Goal: Task Accomplishment & Management: Manage account settings

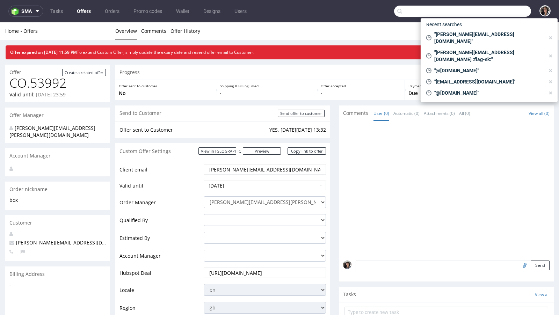
click at [483, 13] on input "text" at bounding box center [462, 11] width 137 height 11
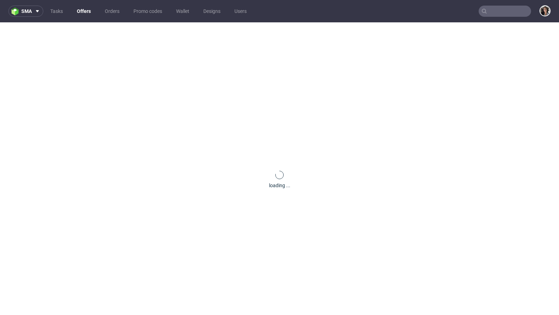
click at [495, 12] on input "text" at bounding box center [504, 11] width 52 height 11
paste input "maria.martone@giftpoint.co.uk"
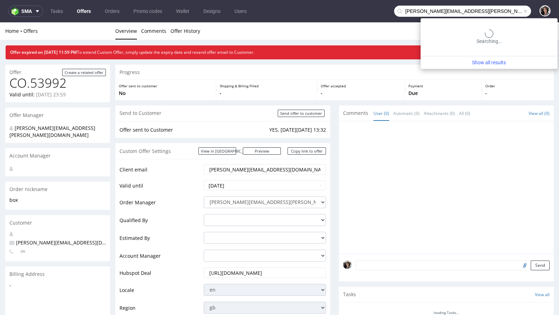
type input "maria.martone@giftpoint.co.uk"
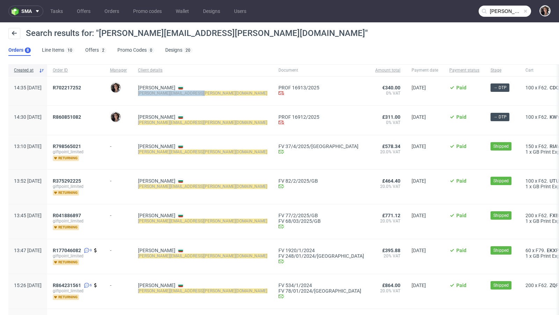
copy mark "maria.martone@giftpoint.co.uk"
drag, startPoint x: 218, startPoint y: 90, endPoint x: 159, endPoint y: 93, distance: 59.8
click at [159, 93] on div "Maria Martone maria.martone@giftpoint.co.uk" at bounding box center [202, 90] width 140 height 29
copy mark "[PERSON_NAME][EMAIL_ADDRESS][PERSON_NAME][DOMAIN_NAME]"
click at [198, 91] on mark "[PERSON_NAME][EMAIL_ADDRESS][PERSON_NAME][DOMAIN_NAME]" at bounding box center [202, 93] width 129 height 5
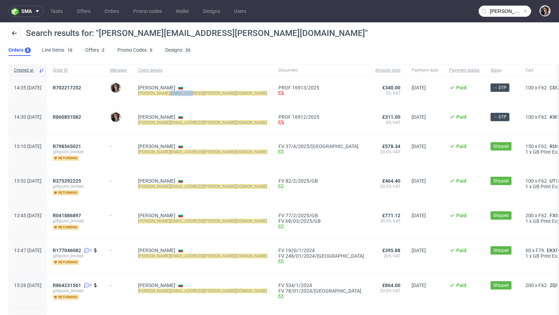
click at [198, 91] on mark "[PERSON_NAME][EMAIL_ADDRESS][PERSON_NAME][DOMAIN_NAME]" at bounding box center [202, 93] width 129 height 5
click at [93, 49] on link "Offers 2" at bounding box center [95, 50] width 21 height 11
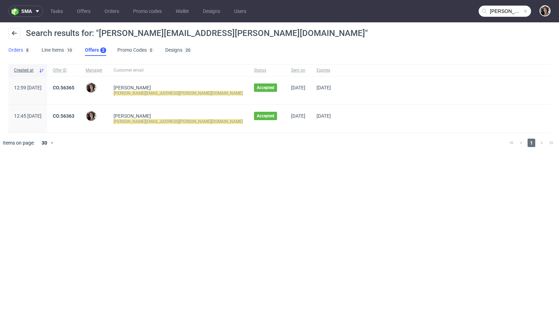
click at [20, 49] on link "Orders 8" at bounding box center [19, 50] width 22 height 11
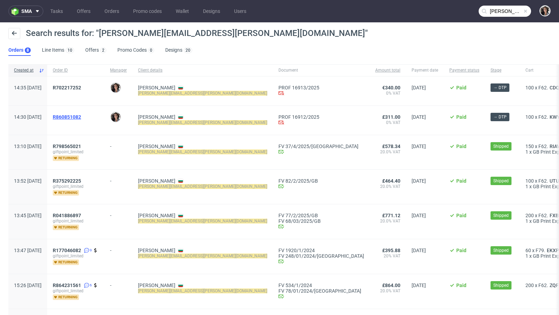
click at [81, 116] on span "R860851082" at bounding box center [67, 117] width 28 height 6
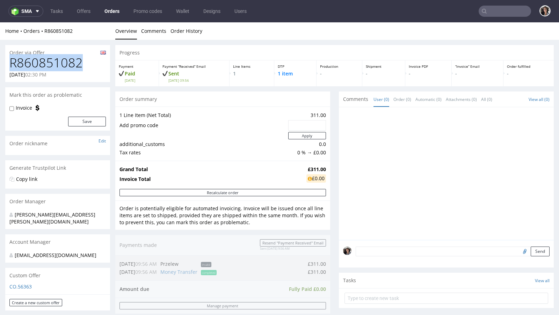
drag, startPoint x: 87, startPoint y: 64, endPoint x: 0, endPoint y: 64, distance: 87.0
copy h1 "R860851082"
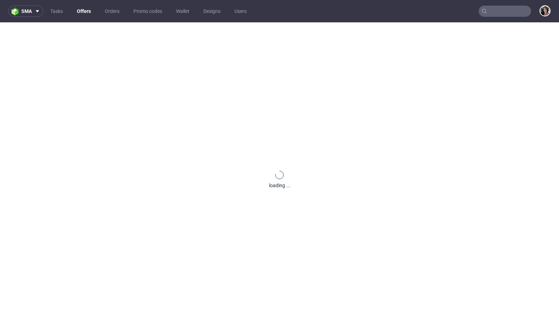
click at [501, 15] on input "text" at bounding box center [504, 11] width 52 height 11
paste input "maria.martone@giftpoint.co.uk"
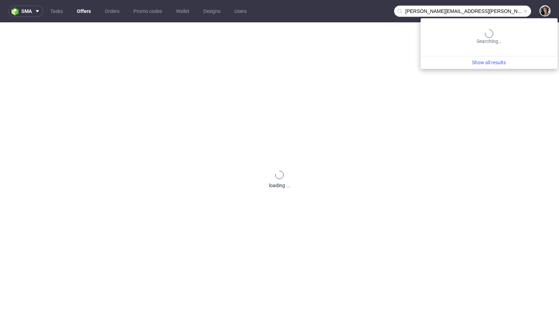
type input "maria.martone@giftpoint.co.uk"
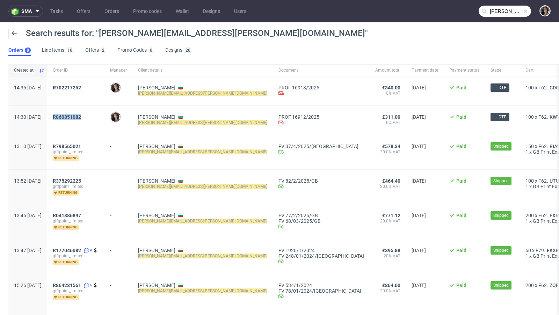
drag, startPoint x: 114, startPoint y: 116, endPoint x: 71, endPoint y: 117, distance: 43.0
click at [71, 117] on div "R860851082" at bounding box center [75, 120] width 57 height 29
copy span "R860851082"
click at [81, 117] on span "R860851082" at bounding box center [67, 117] width 28 height 6
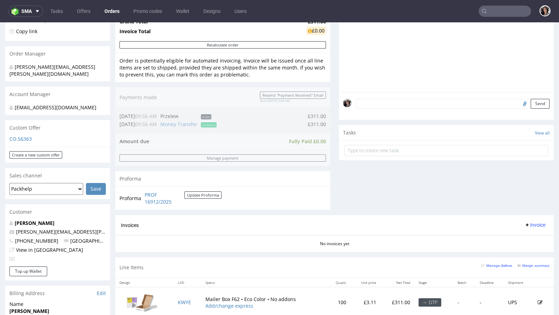
scroll to position [299, 0]
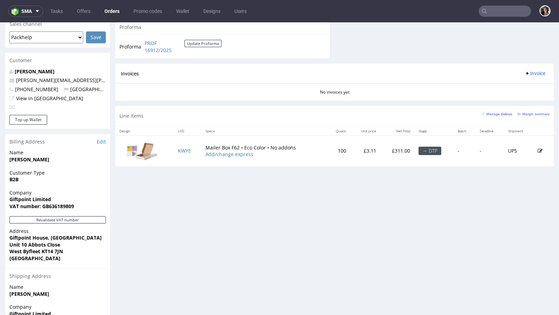
type input "maria.martone@giftpoint.co.uk"
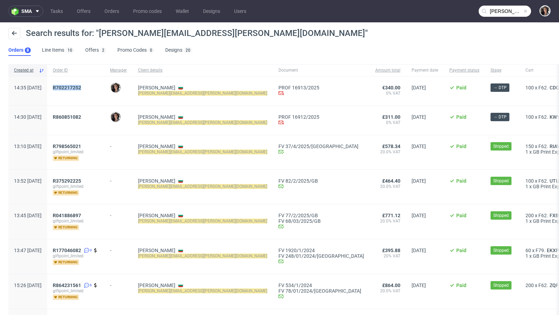
drag, startPoint x: 111, startPoint y: 88, endPoint x: 72, endPoint y: 88, distance: 39.1
click at [72, 88] on div "R702217252" at bounding box center [75, 90] width 57 height 29
copy span "R702217252"
drag, startPoint x: 108, startPoint y: 116, endPoint x: 73, endPoint y: 117, distance: 35.3
click at [73, 117] on div "R860851082" at bounding box center [75, 120] width 57 height 29
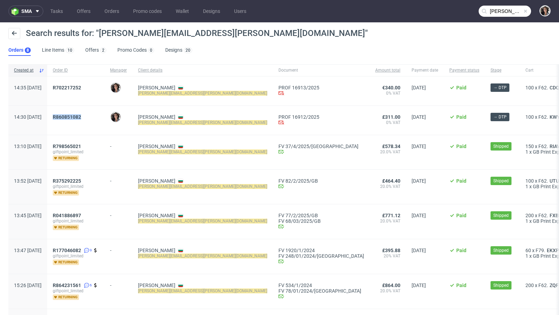
copy span "R860851082"
click at [81, 89] on span "R702217252" at bounding box center [67, 88] width 28 height 6
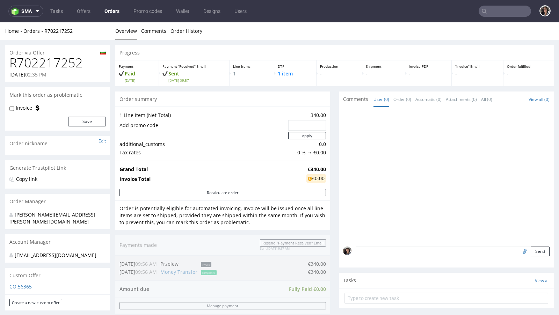
type input "maria.martone@giftpoint.co.uk"
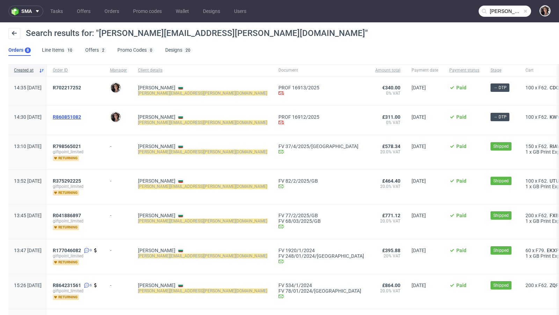
click at [78, 116] on span "R860851082" at bounding box center [67, 117] width 28 height 6
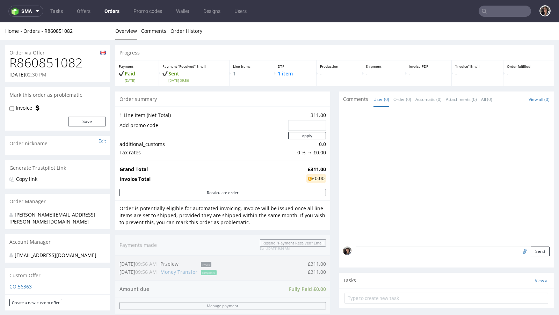
type input "maria.martone@giftpoint.co.uk"
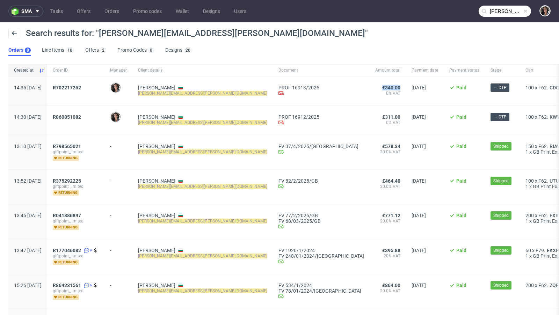
copy span "€340.00"
drag, startPoint x: 308, startPoint y: 86, endPoint x: 289, endPoint y: 86, distance: 18.9
click at [369, 86] on div "€340.00 0% VAT" at bounding box center [387, 90] width 36 height 29
drag, startPoint x: 307, startPoint y: 115, endPoint x: 287, endPoint y: 115, distance: 19.2
click at [375, 115] on span "£311.00" at bounding box center [387, 117] width 25 height 6
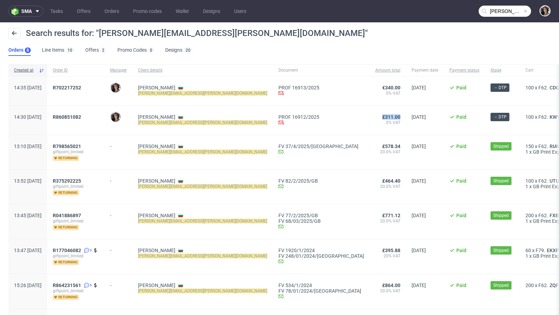
copy span "£311.00"
click at [449, 69] on span "Payment status" at bounding box center [464, 70] width 30 height 6
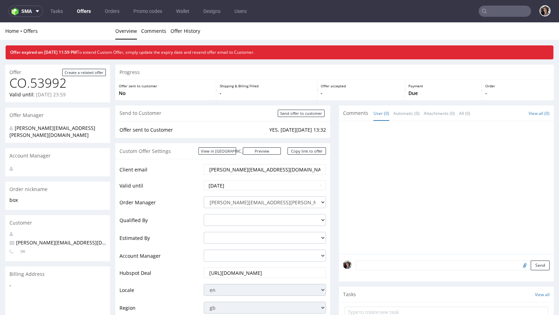
type input "maria.martone@giftpoint.co.uk"
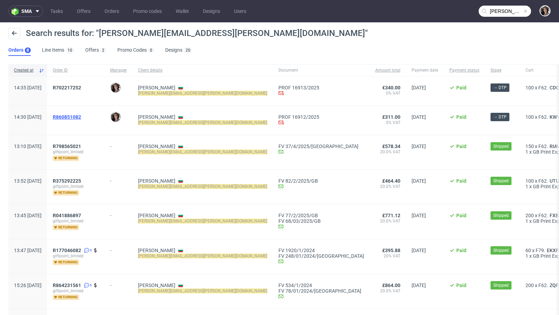
click at [81, 118] on span "R860851082" at bounding box center [67, 117] width 28 height 6
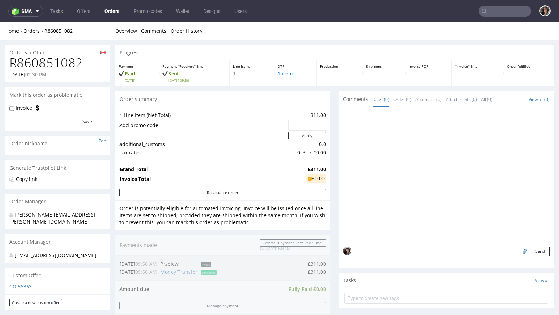
type input "[PERSON_NAME][EMAIL_ADDRESS][PERSON_NAME][DOMAIN_NAME]"
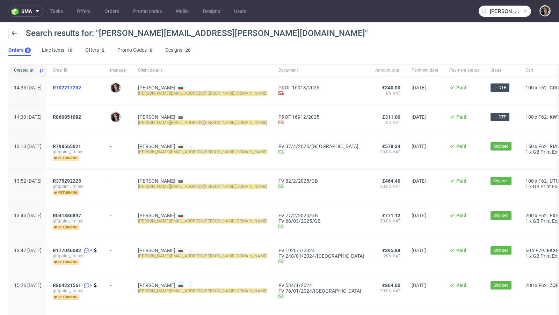
click at [81, 85] on span "R702217252" at bounding box center [67, 88] width 28 height 6
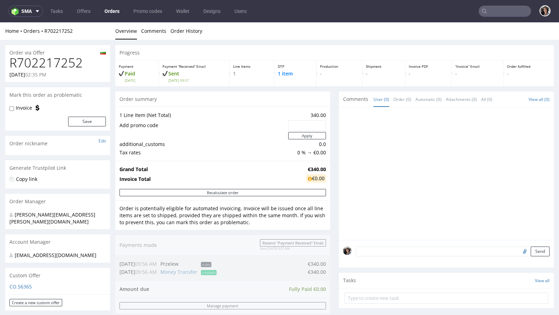
drag, startPoint x: 10, startPoint y: 75, endPoint x: 35, endPoint y: 74, distance: 25.2
click at [35, 74] on p "06.08.2025 02:35 PM" at bounding box center [27, 74] width 37 height 7
copy p "06.08.2025"
type input "maria.martone@giftpoint.co.uk"
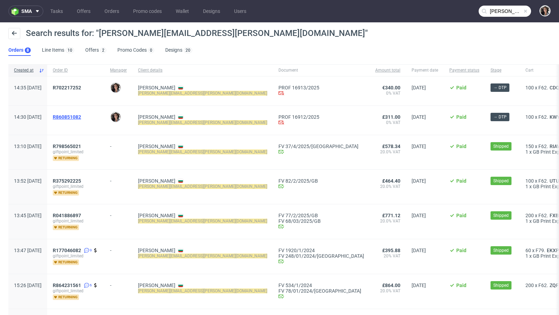
click at [80, 117] on span "R860851082" at bounding box center [67, 117] width 28 height 6
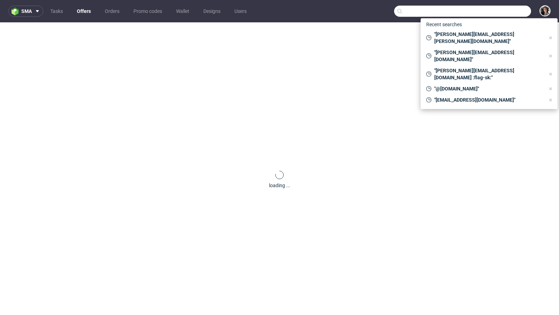
click at [505, 7] on input "text" at bounding box center [462, 11] width 137 height 11
type input "[EMAIL_ADDRESS][DOMAIN_NAME]"
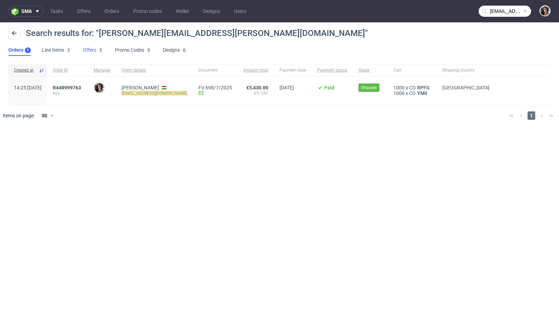
click at [88, 50] on link "Offers 2" at bounding box center [93, 50] width 21 height 11
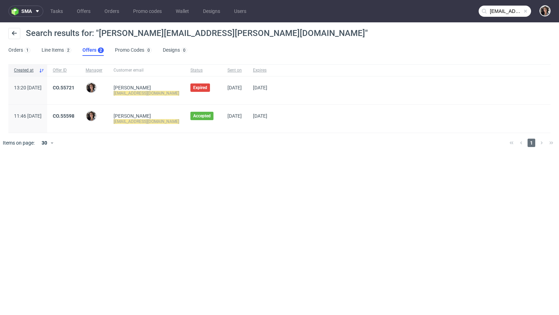
click at [503, 2] on nav "sma Tasks Offers Orders Promo codes Wallet Designs Users petra.loczi@nanushka.c…" at bounding box center [279, 11] width 559 height 22
click at [503, 12] on input "petra.loczi@nanushka.com" at bounding box center [504, 11] width 52 height 11
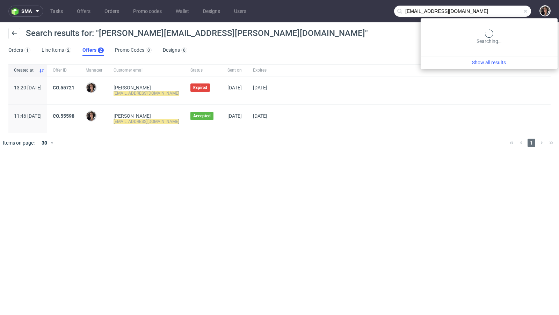
click at [503, 12] on input "petra.loczi@nanushka.com" at bounding box center [462, 11] width 137 height 11
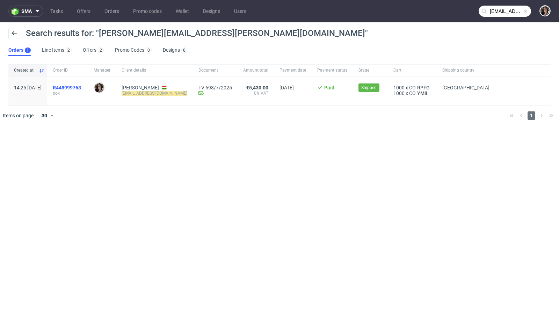
click at [81, 88] on span "R448999763" at bounding box center [67, 88] width 28 height 6
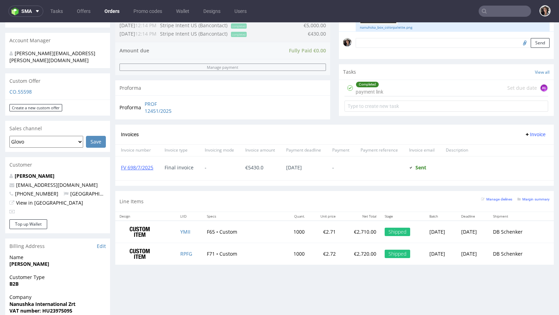
scroll to position [198, 0]
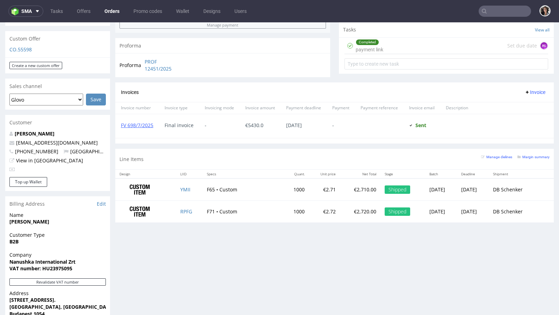
scroll to position [285, 0]
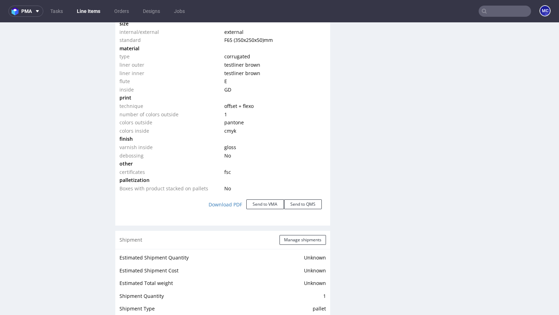
scroll to position [707, 0]
click at [230, 63] on span "testliner brown" at bounding box center [242, 66] width 36 height 7
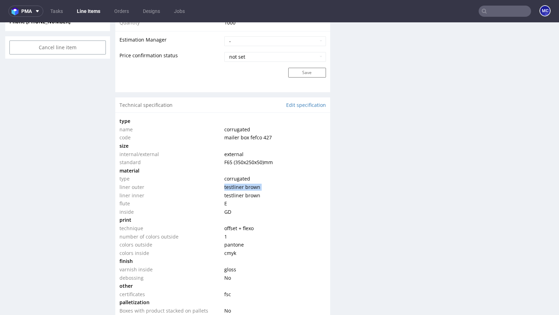
scroll to position [558, 0]
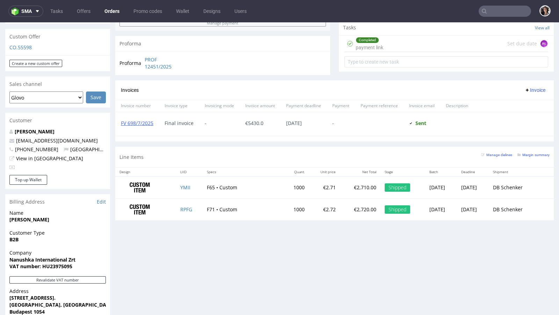
scroll to position [254, 0]
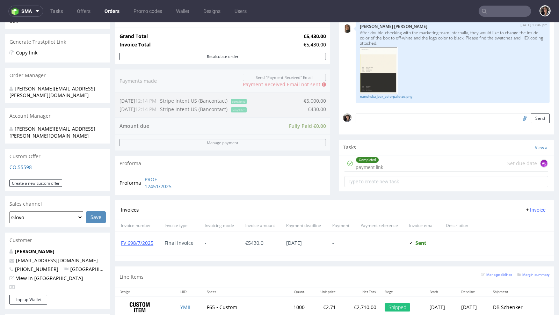
scroll to position [285, 0]
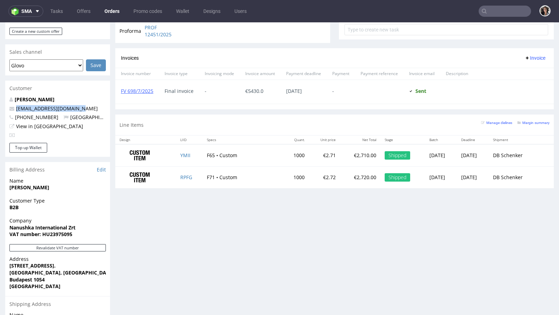
copy link "petra.loczi@nanushka.com"
drag, startPoint x: 84, startPoint y: 95, endPoint x: 16, endPoint y: 98, distance: 67.8
click at [16, 105] on p "petra.loczi@nanushka.com" at bounding box center [57, 108] width 96 height 7
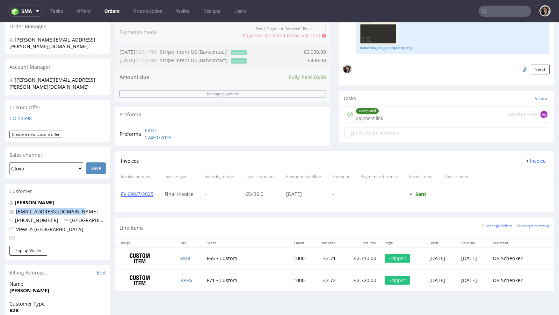
scroll to position [5, 0]
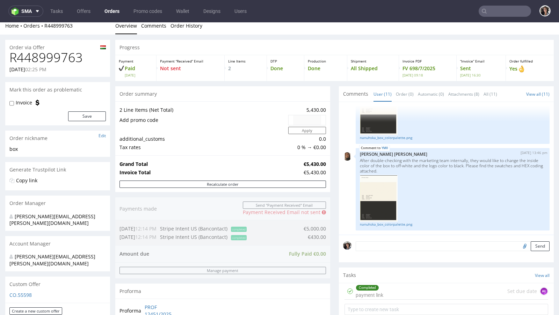
click at [495, 12] on input "text" at bounding box center [504, 11] width 52 height 11
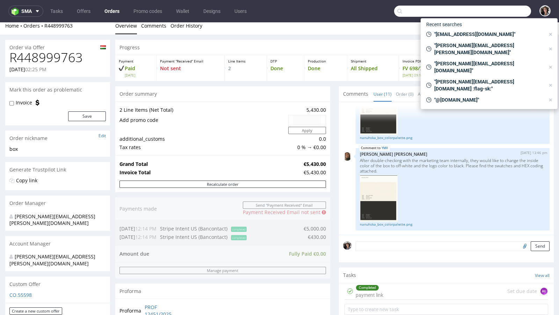
paste input "petra.loczi@nanushka.com"
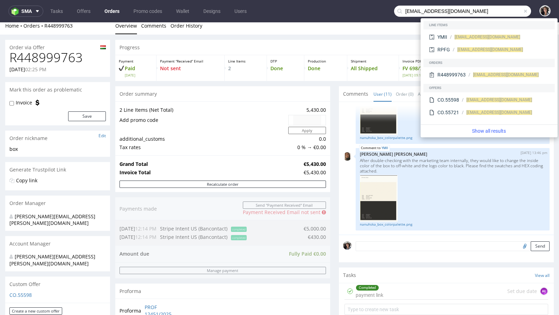
drag, startPoint x: 422, startPoint y: 11, endPoint x: 394, endPoint y: 13, distance: 28.7
click at [394, 13] on div "petra.loczi@nanushka.com" at bounding box center [462, 11] width 137 height 11
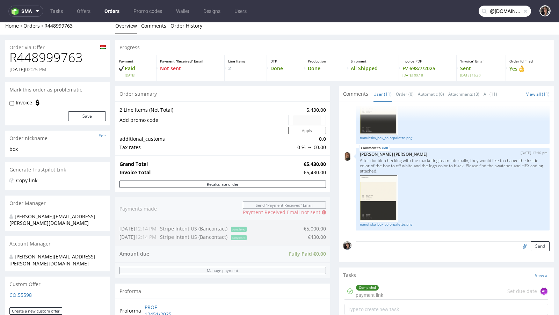
type input "@nanushka.com"
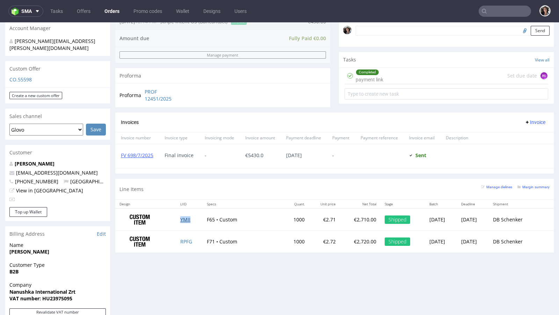
scroll to position [154, 0]
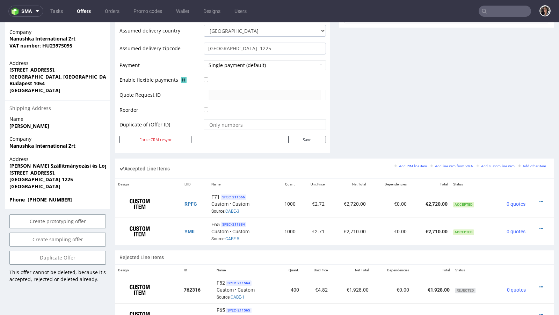
scroll to position [298, 0]
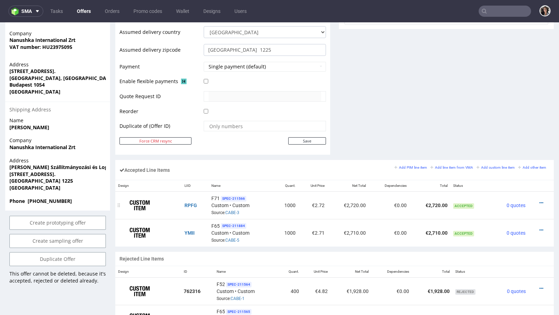
drag, startPoint x: 206, startPoint y: 148, endPoint x: 266, endPoint y: 209, distance: 86.4
click at [266, 209] on div "F71 SPEC- 211566 Custom • Custom Source: CABE-3" at bounding box center [240, 206] width 59 height 22
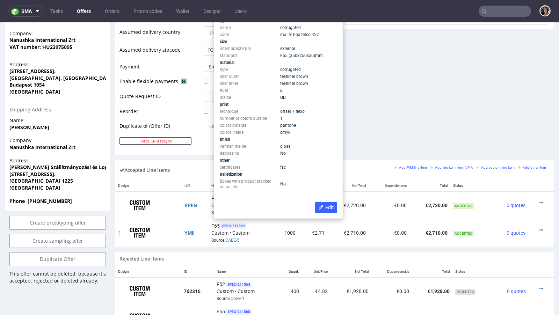
click at [187, 223] on td "YMII" at bounding box center [195, 232] width 27 height 27
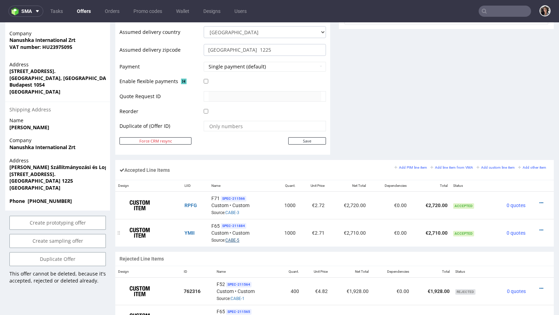
click at [233, 238] on link "CABE-5" at bounding box center [232, 240] width 14 height 5
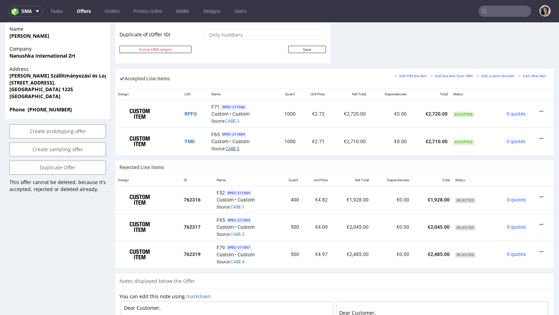
scroll to position [504, 0]
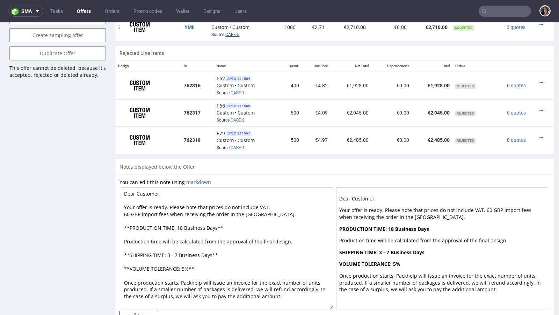
click at [225, 32] on link "CABE-5" at bounding box center [232, 34] width 14 height 5
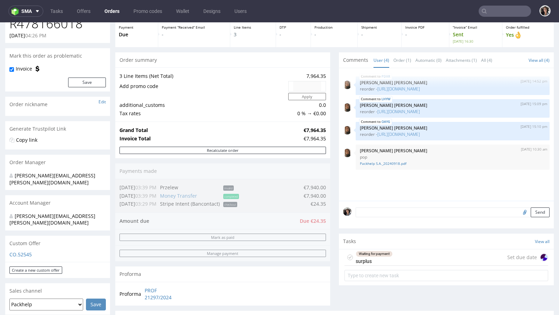
scroll to position [17, 0]
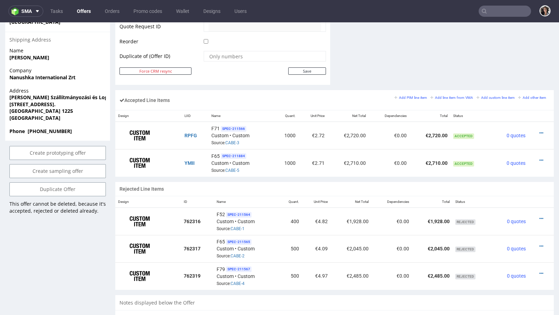
scroll to position [323, 0]
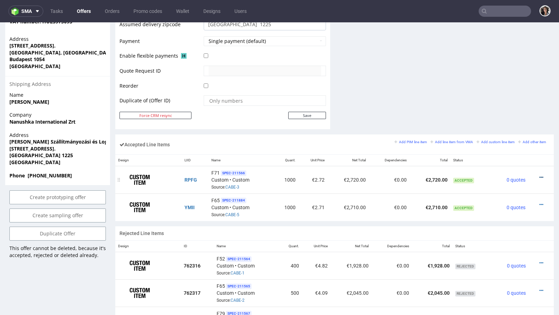
click at [539, 175] on icon at bounding box center [541, 177] width 4 height 5
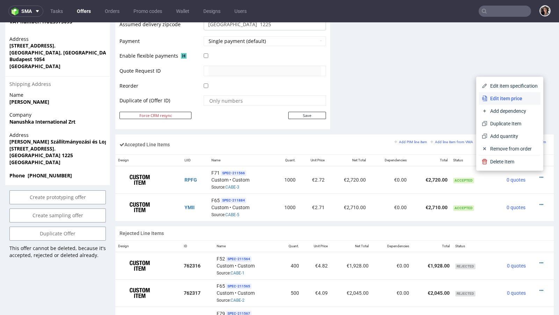
click at [495, 97] on span "Edit item price" at bounding box center [512, 98] width 50 height 7
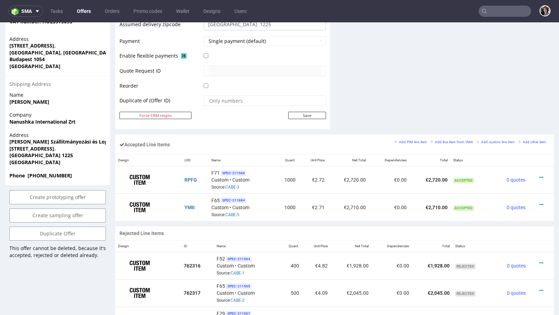
scroll to position [0, 0]
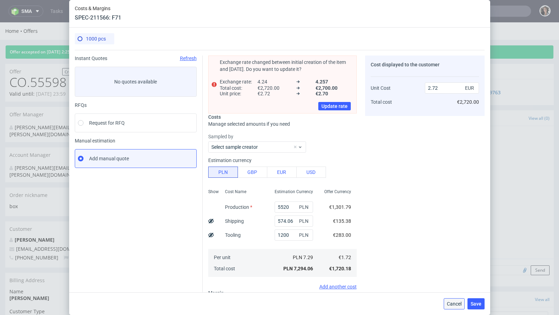
click at [459, 303] on span "Cancel" at bounding box center [454, 303] width 15 height 5
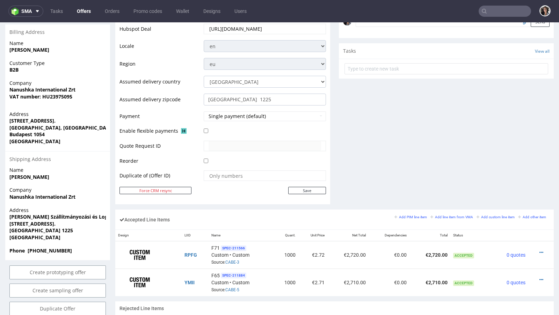
scroll to position [303, 0]
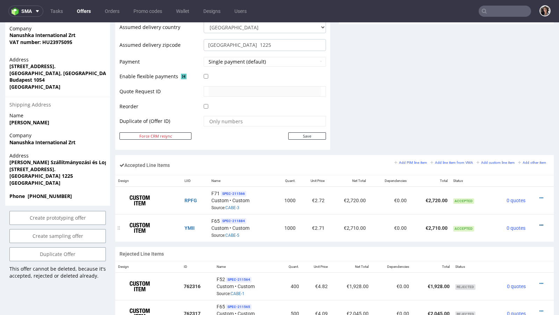
click at [539, 223] on icon at bounding box center [541, 225] width 4 height 5
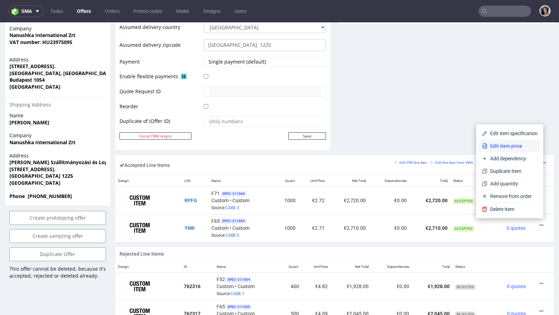
click at [501, 149] on span "Edit item price" at bounding box center [512, 145] width 50 height 7
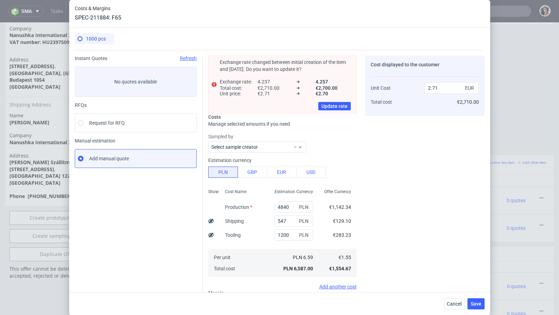
click at [457, 311] on div "Cancel Save" at bounding box center [279, 303] width 421 height 23
click at [452, 302] on span "Cancel" at bounding box center [454, 303] width 15 height 5
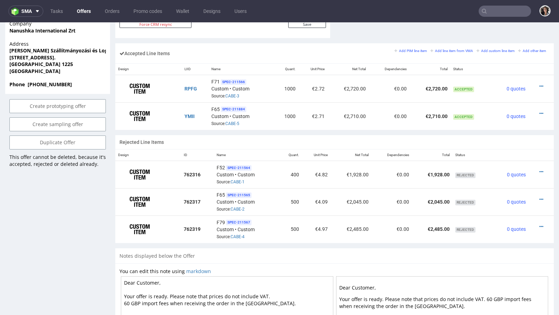
scroll to position [520, 0]
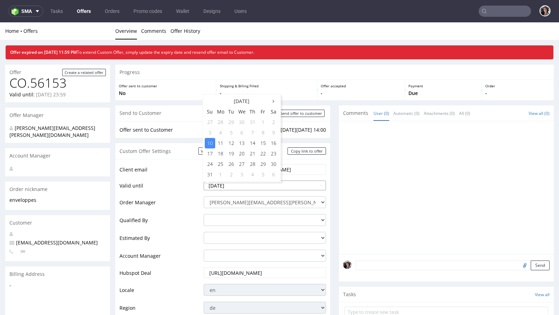
click at [239, 184] on input "[DATE]" at bounding box center [265, 186] width 122 height 10
click at [230, 143] on td "12" at bounding box center [231, 143] width 10 height 10
type input "[DATE]"
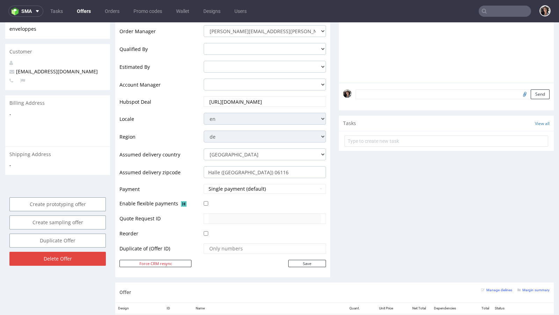
scroll to position [204, 0]
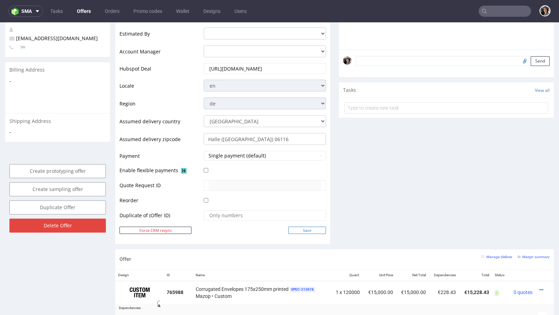
click at [303, 229] on input "Save" at bounding box center [307, 230] width 38 height 7
type input "In progress..."
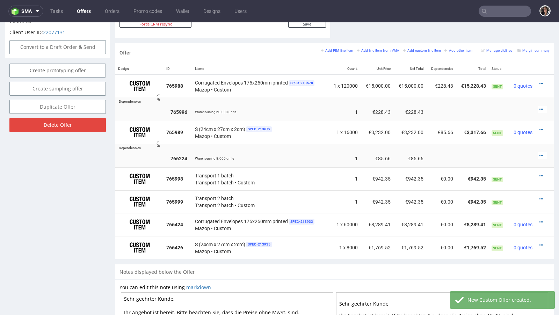
scroll to position [400, 0]
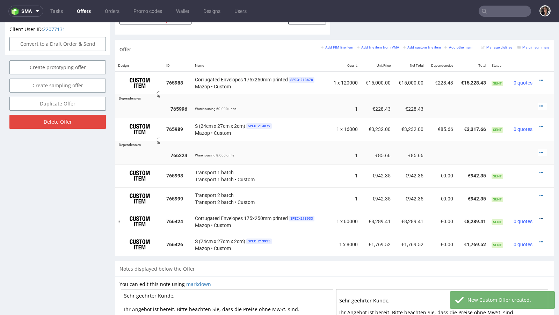
click at [539, 217] on icon at bounding box center [541, 219] width 4 height 5
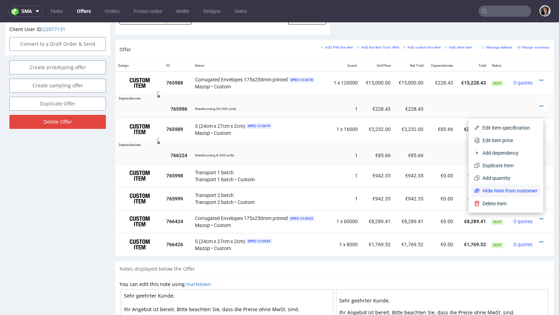
click at [513, 191] on span "Hide item from customer" at bounding box center [509, 190] width 58 height 7
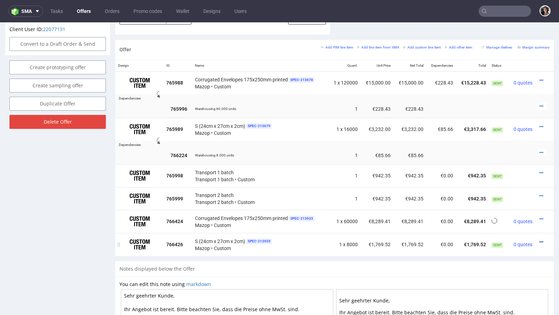
click at [539, 240] on icon at bounding box center [541, 242] width 4 height 5
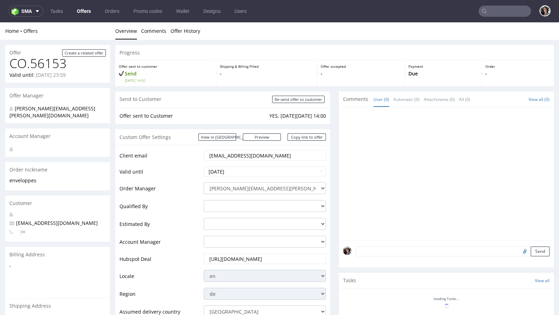
scroll to position [399, 0]
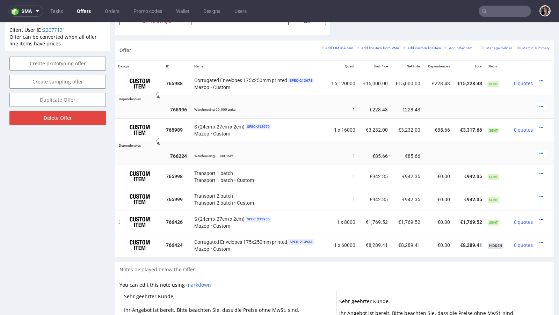
click at [539, 217] on icon at bounding box center [541, 219] width 4 height 5
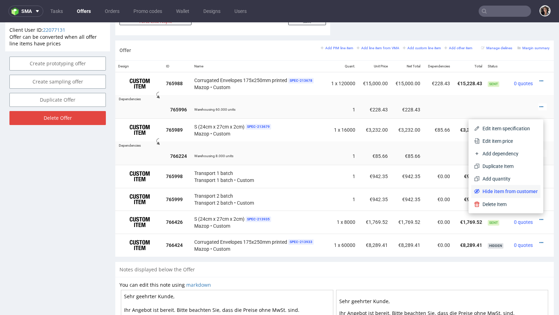
click at [519, 190] on span "Hide item from customer" at bounding box center [509, 191] width 58 height 7
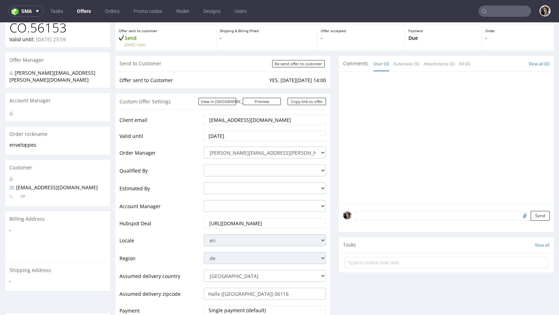
scroll to position [0, 0]
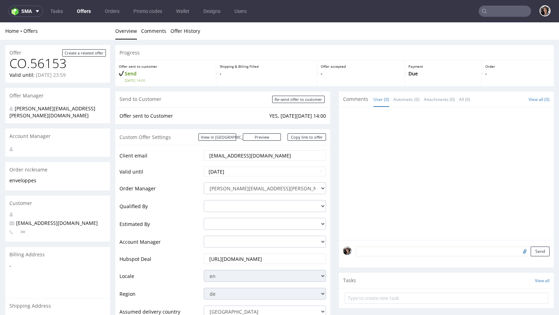
drag, startPoint x: 283, startPoint y: 158, endPoint x: 236, endPoint y: 156, distance: 46.1
click at [236, 156] on input "tushita.sethi@refurbed.com" at bounding box center [264, 156] width 112 height 10
click at [306, 138] on link "Copy link to offer" at bounding box center [306, 136] width 38 height 7
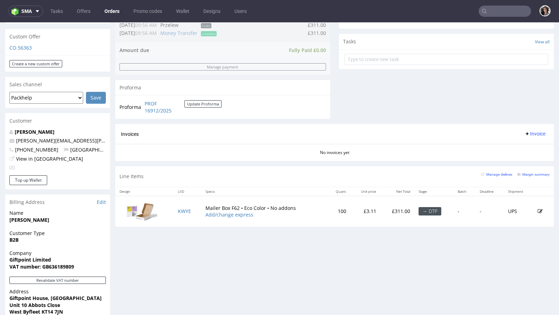
scroll to position [291, 0]
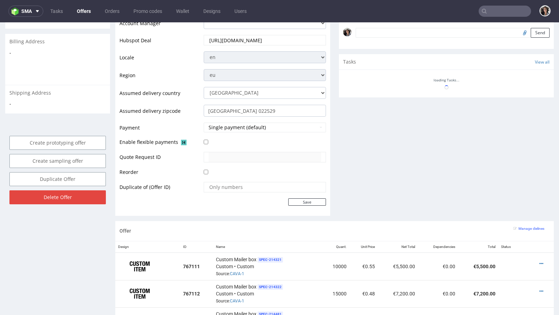
scroll to position [287, 0]
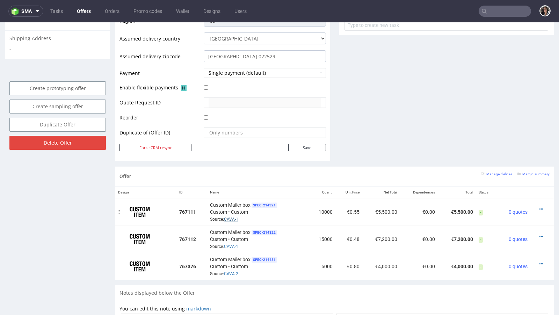
click at [236, 217] on link "CAVA-1" at bounding box center [231, 219] width 14 height 5
click at [539, 262] on icon at bounding box center [541, 264] width 4 height 5
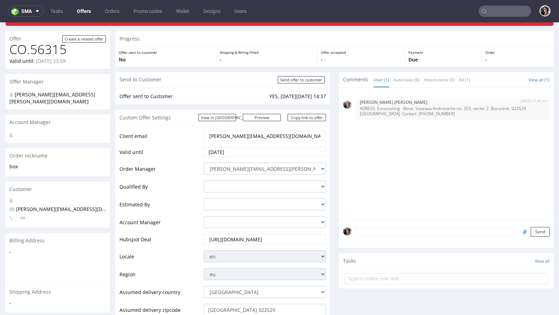
scroll to position [0, 0]
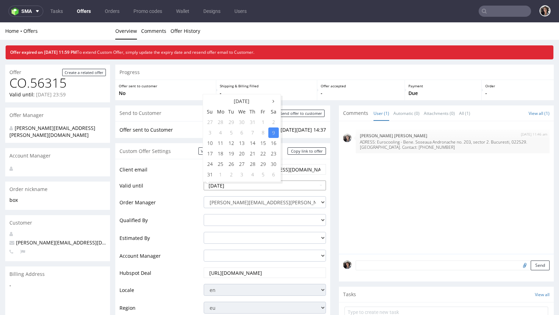
click at [243, 184] on input "2025-08-09" at bounding box center [265, 186] width 122 height 10
click at [317, 73] on div "Progress" at bounding box center [334, 72] width 438 height 15
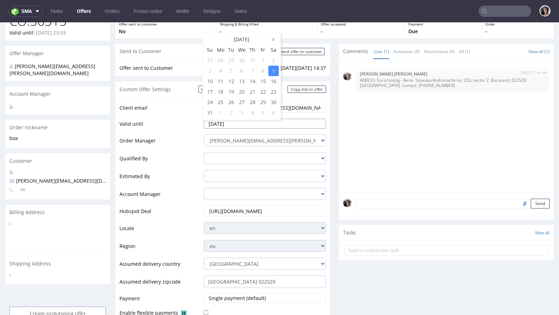
click at [249, 119] on input "2025-08-09" at bounding box center [265, 124] width 122 height 10
click at [232, 80] on td "12" at bounding box center [231, 81] width 10 height 10
type input "2025-08-12"
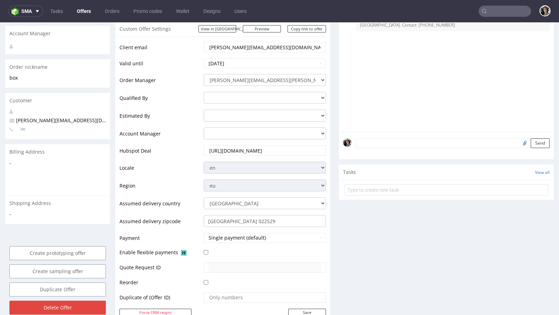
scroll to position [262, 0]
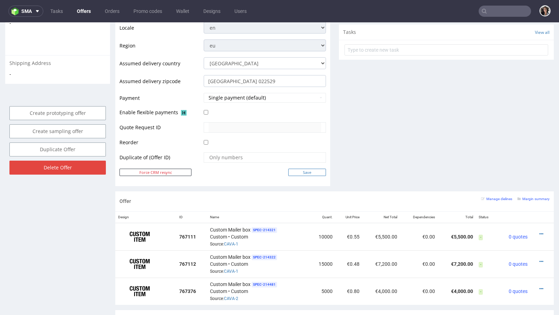
click at [301, 170] on input "Save" at bounding box center [307, 172] width 38 height 7
type input "In progress..."
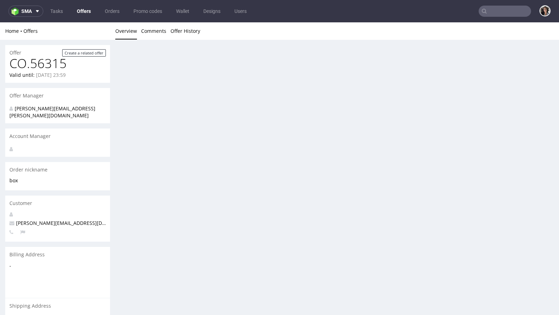
scroll to position [0, 0]
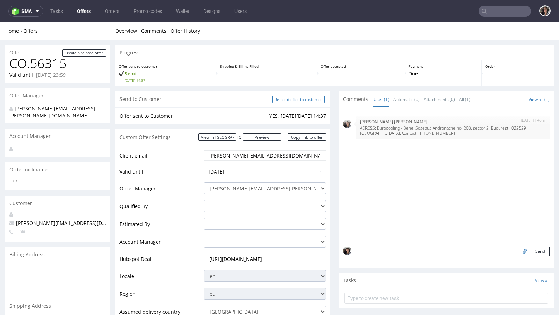
click at [308, 101] on input "Re-send offer to customer" at bounding box center [298, 99] width 52 height 7
type input "In progress..."
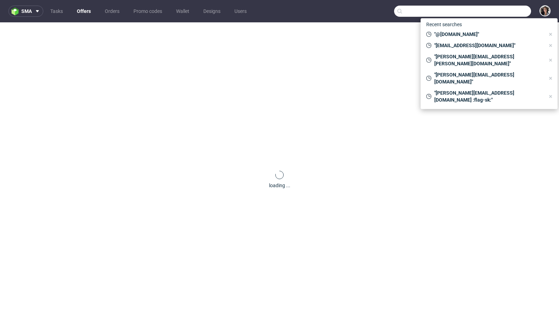
click at [502, 12] on input "text" at bounding box center [462, 11] width 137 height 11
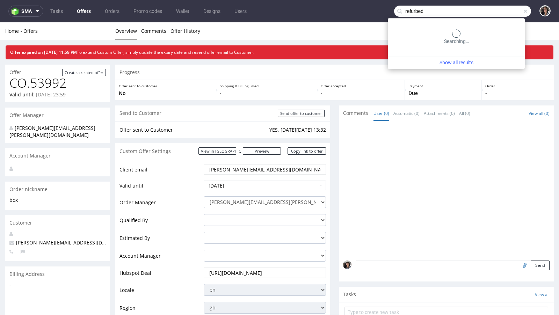
type input "refurbed"
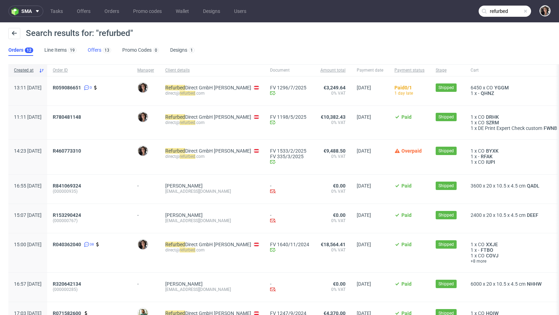
click at [94, 48] on link "Offers 13" at bounding box center [99, 50] width 23 height 11
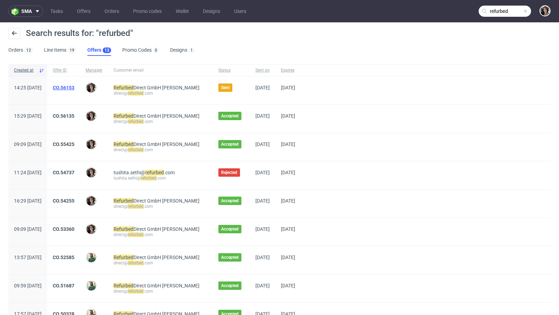
click at [74, 86] on link "CO.56153" at bounding box center [64, 88] width 22 height 6
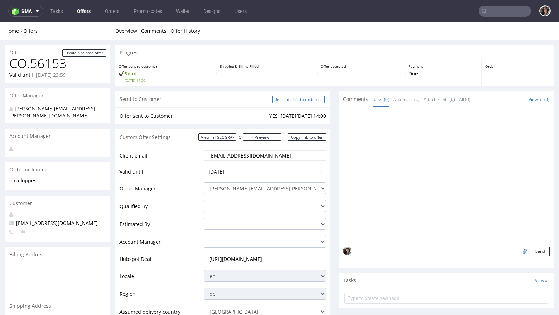
click at [306, 99] on input "Re-send offer to customer" at bounding box center [298, 99] width 52 height 7
type input "In progress..."
